Goal: Task Accomplishment & Management: Manage account settings

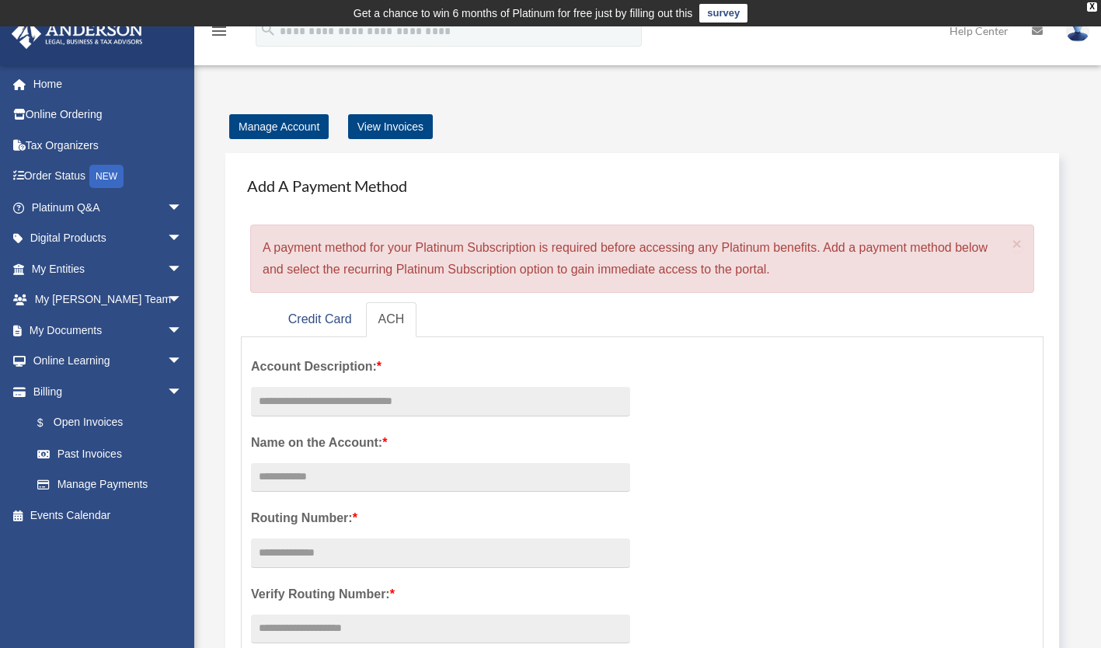
click at [618, 17] on div "Get a chance to win 6 months of Platinum for free just by filling out this" at bounding box center [524, 13] width 340 height 19
click at [81, 173] on link "Order Status NEW" at bounding box center [108, 177] width 195 height 32
click at [82, 176] on link "Order Status NEW" at bounding box center [108, 177] width 195 height 32
click at [85, 176] on link "Order Status NEW" at bounding box center [108, 177] width 195 height 32
click at [321, 322] on link "Credit Card" at bounding box center [320, 319] width 89 height 35
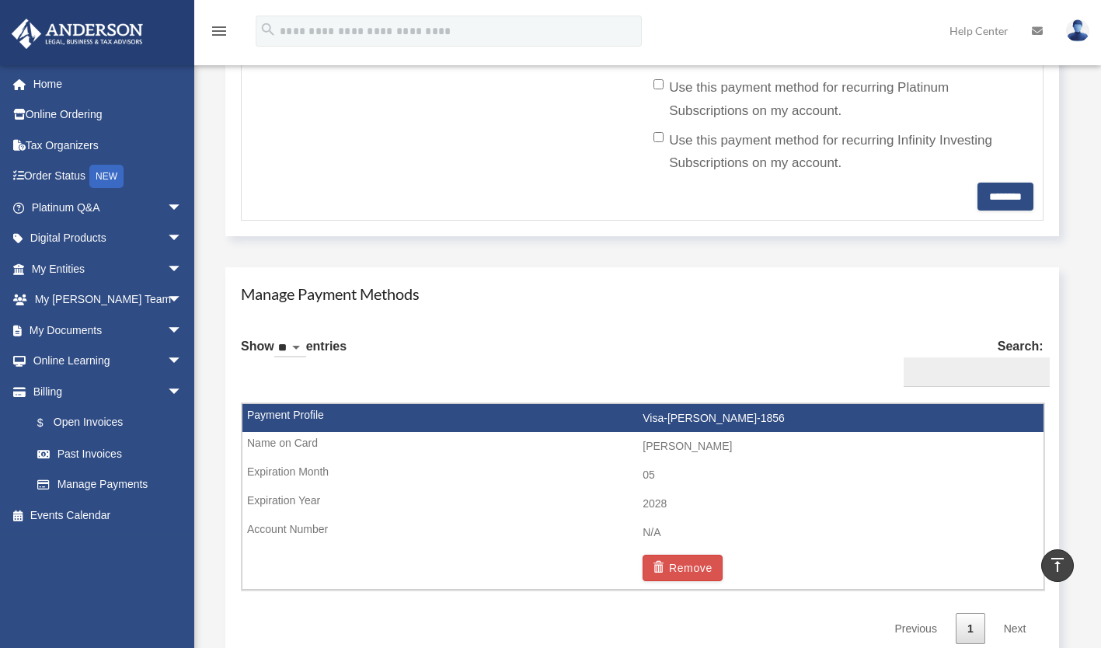
scroll to position [686, 0]
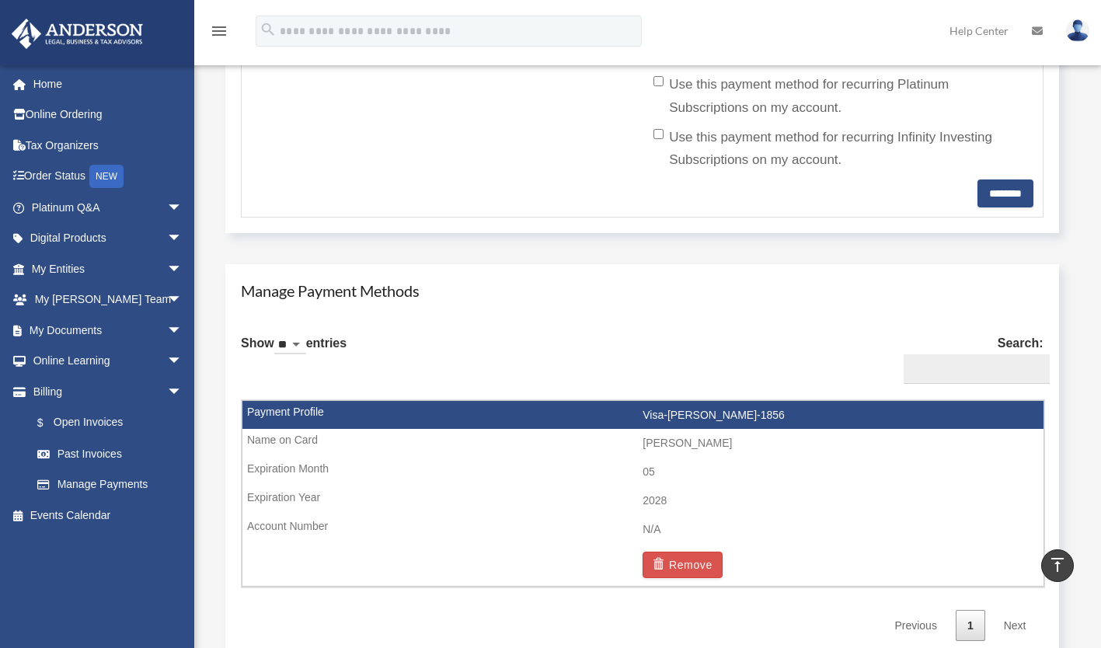
click at [945, 476] on td "05" at bounding box center [642, 473] width 801 height 30
click at [966, 415] on td "Visa-[PERSON_NAME]-1856" at bounding box center [642, 416] width 801 height 30
click at [950, 457] on td "[PERSON_NAME]" at bounding box center [642, 444] width 801 height 30
click at [968, 437] on td "[PERSON_NAME]" at bounding box center [642, 444] width 801 height 30
click at [1008, 364] on input "Search:" at bounding box center [977, 369] width 146 height 30
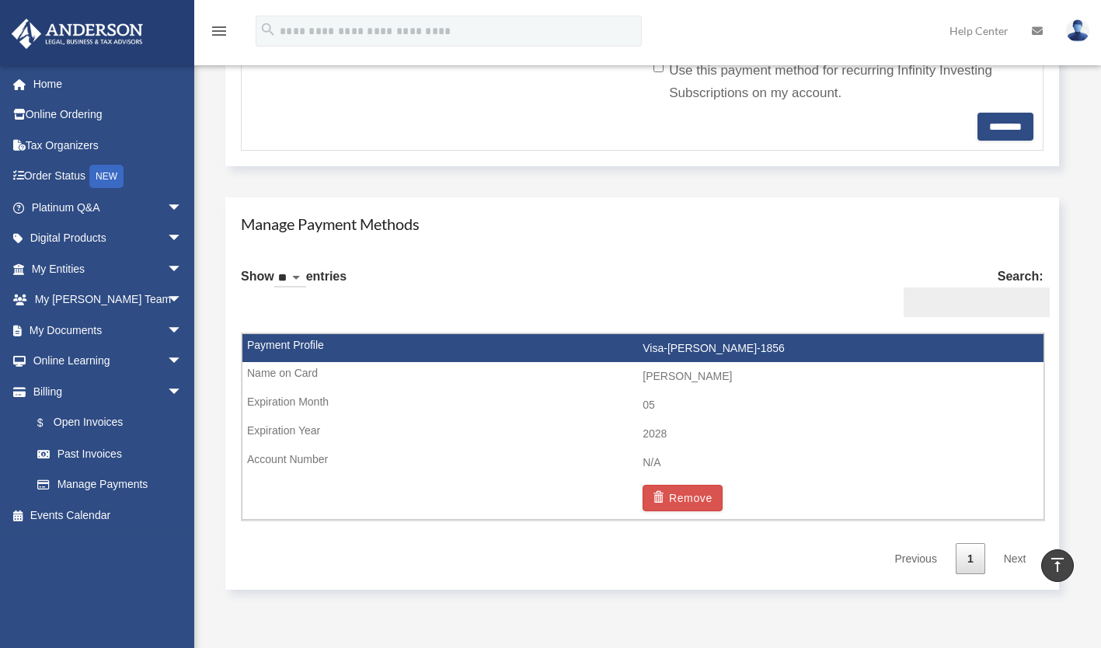
scroll to position [754, 0]
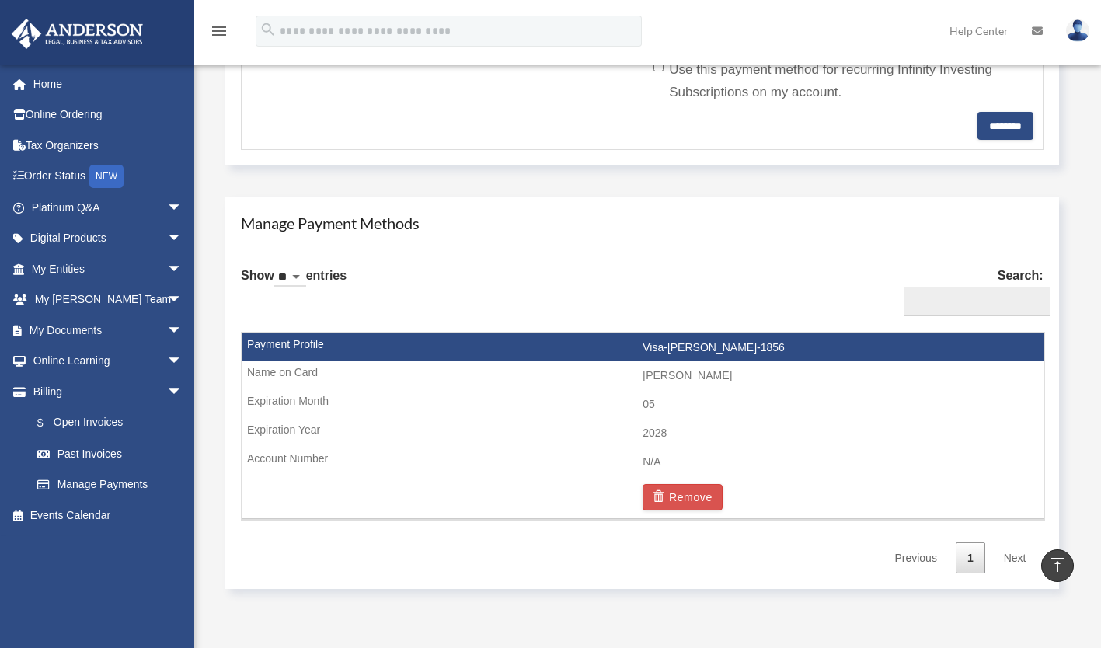
click at [938, 336] on td "Visa-[PERSON_NAME]-1856" at bounding box center [642, 348] width 801 height 30
click at [945, 342] on td "Visa-[PERSON_NAME]-1856" at bounding box center [642, 348] width 801 height 30
click at [960, 357] on td "Visa-[PERSON_NAME]-1856" at bounding box center [642, 348] width 801 height 30
click at [928, 401] on td "05" at bounding box center [642, 405] width 801 height 30
click at [912, 422] on td "2028" at bounding box center [642, 434] width 801 height 30
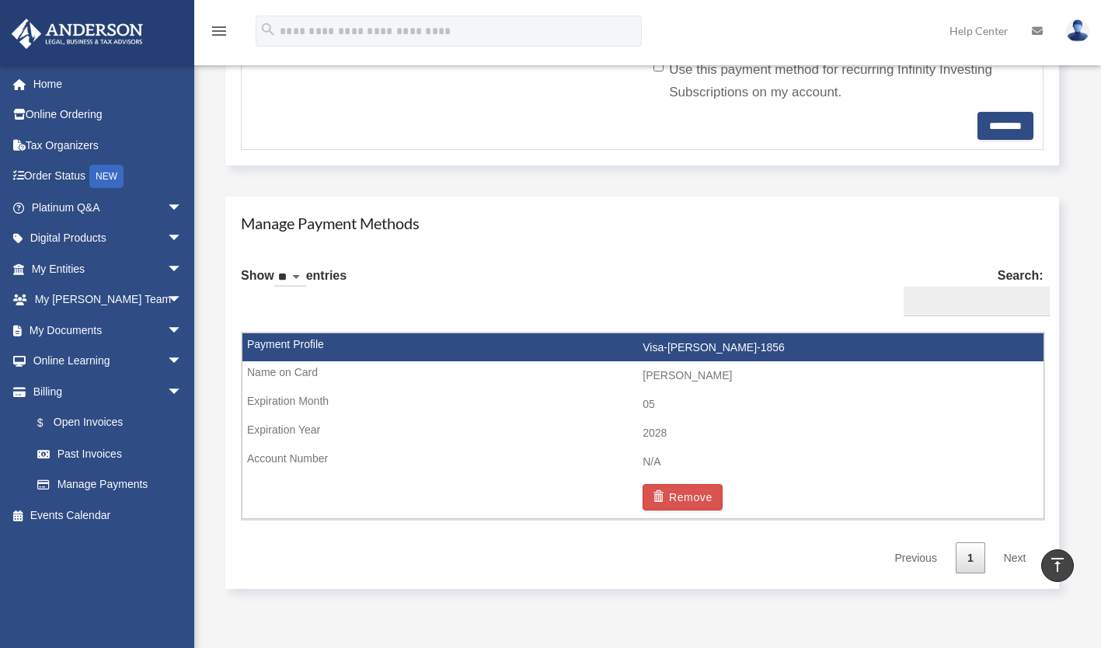
click at [927, 416] on td "05" at bounding box center [642, 405] width 801 height 30
click at [922, 426] on td "2028" at bounding box center [642, 434] width 801 height 30
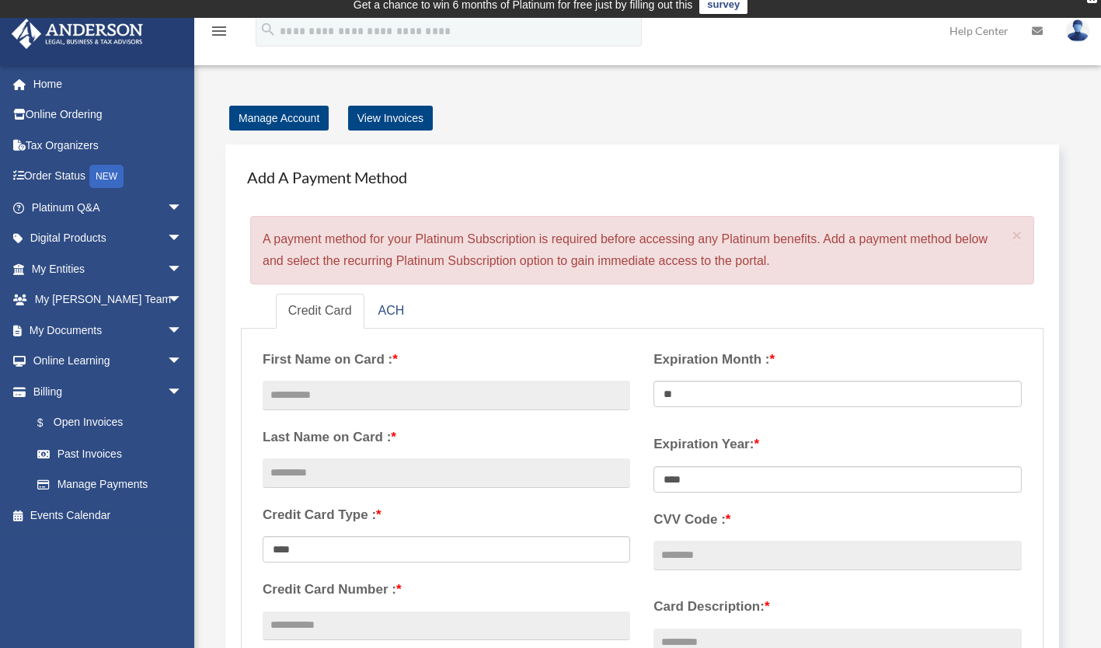
scroll to position [0, 0]
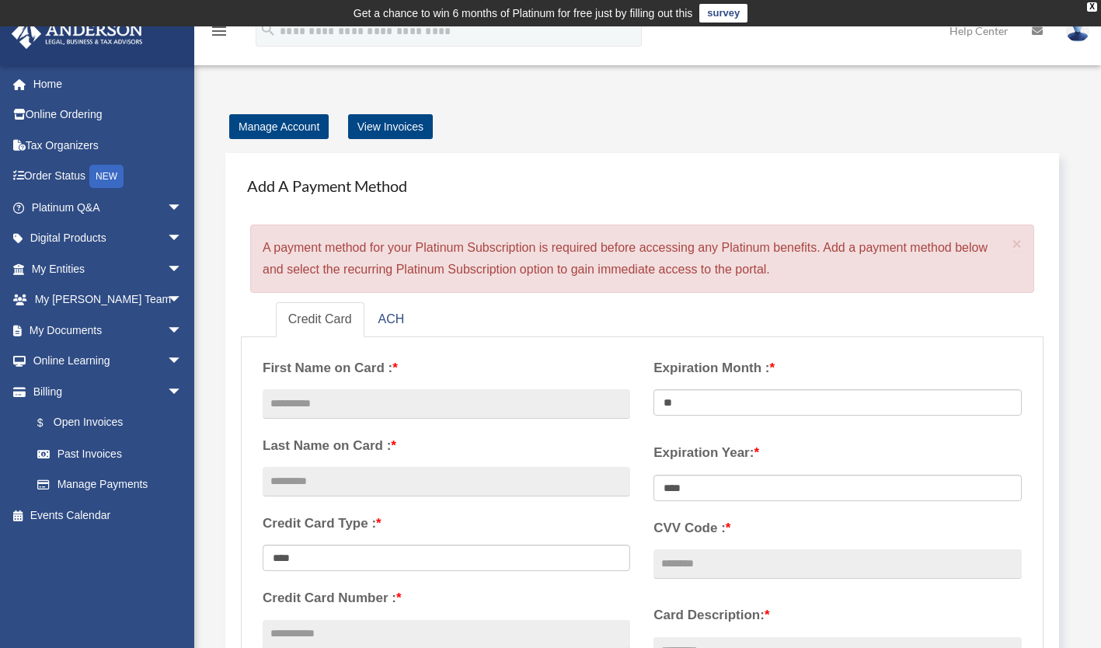
click at [39, 81] on link "Home" at bounding box center [108, 83] width 195 height 31
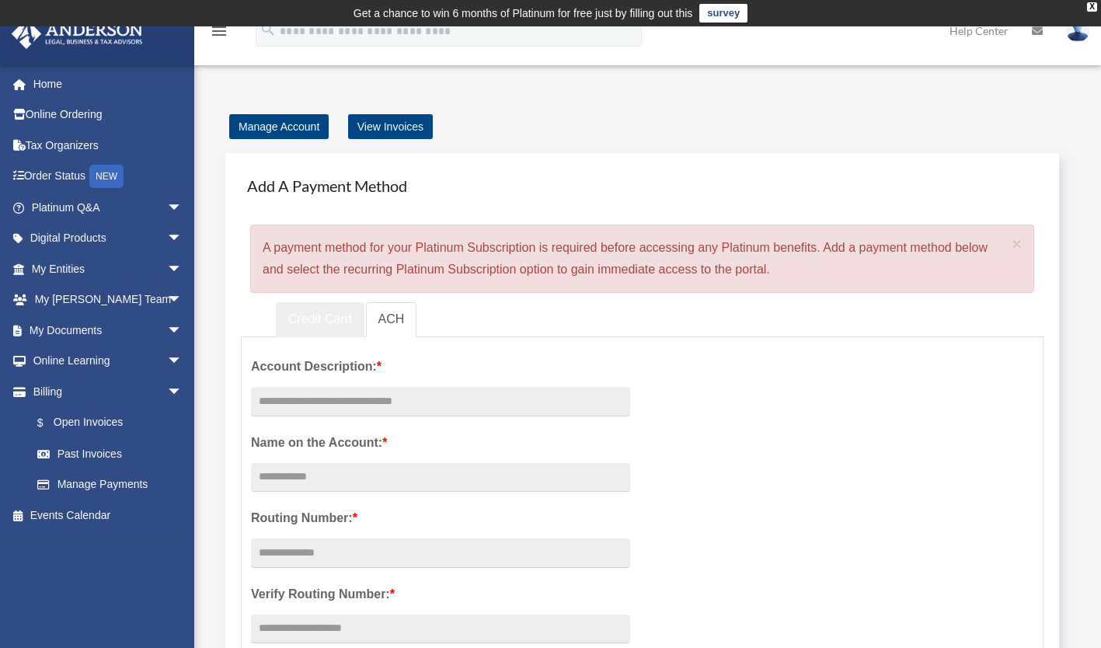
click at [319, 315] on link "Credit Card" at bounding box center [320, 319] width 89 height 35
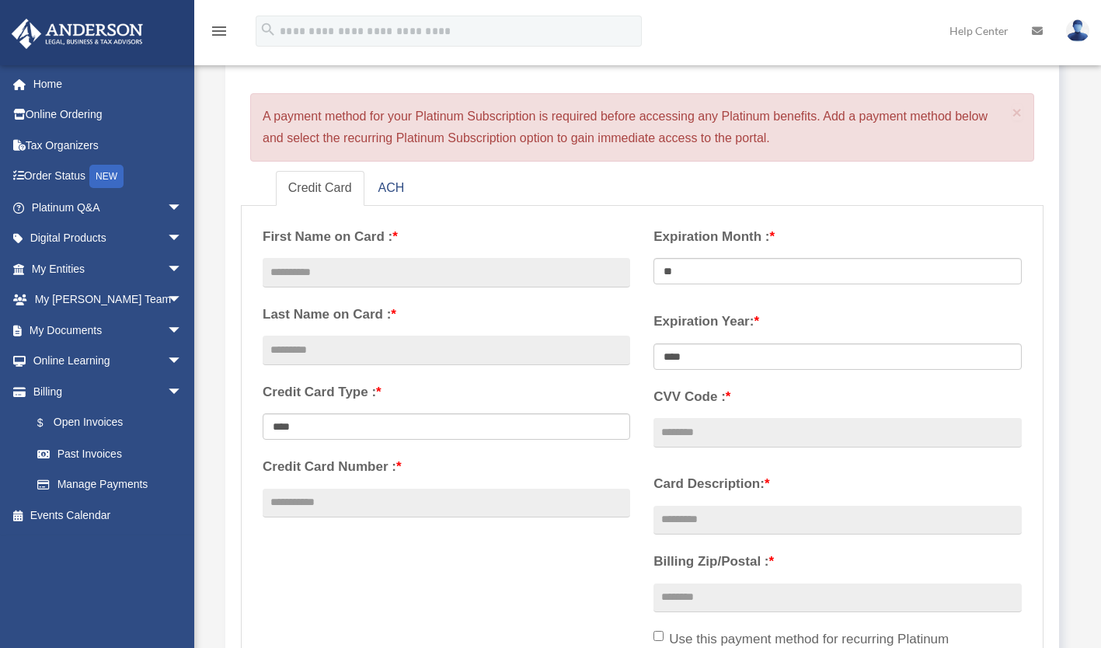
scroll to position [130, 0]
